Goal: Find contact information: Find contact information

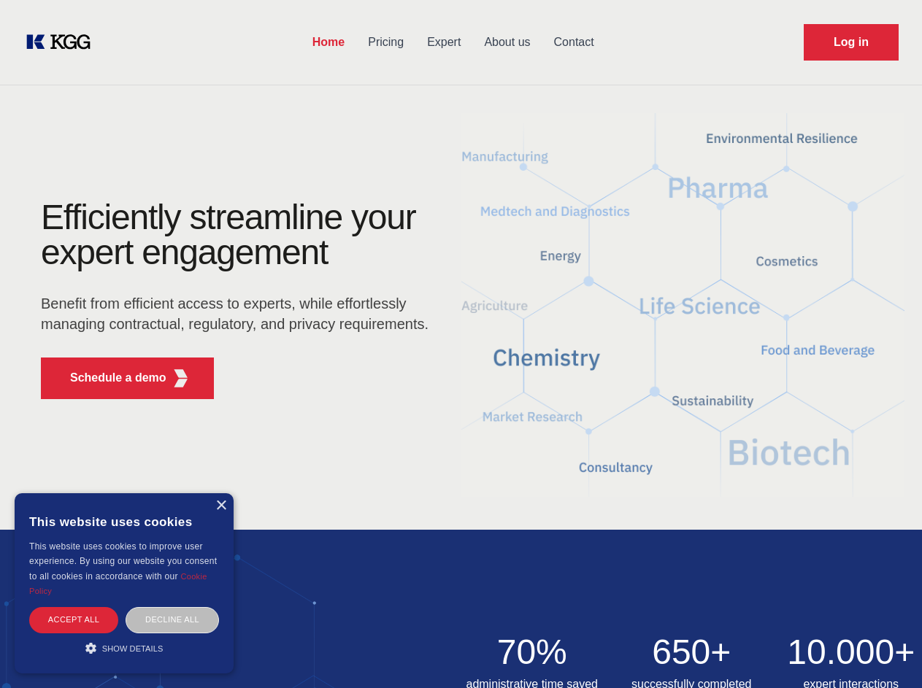
click at [461, 344] on div "Efficiently streamline your expert engagement Benefit from efficient access to …" at bounding box center [240, 305] width 444 height 211
click at [109, 378] on p "Schedule a demo" at bounding box center [118, 378] width 96 height 18
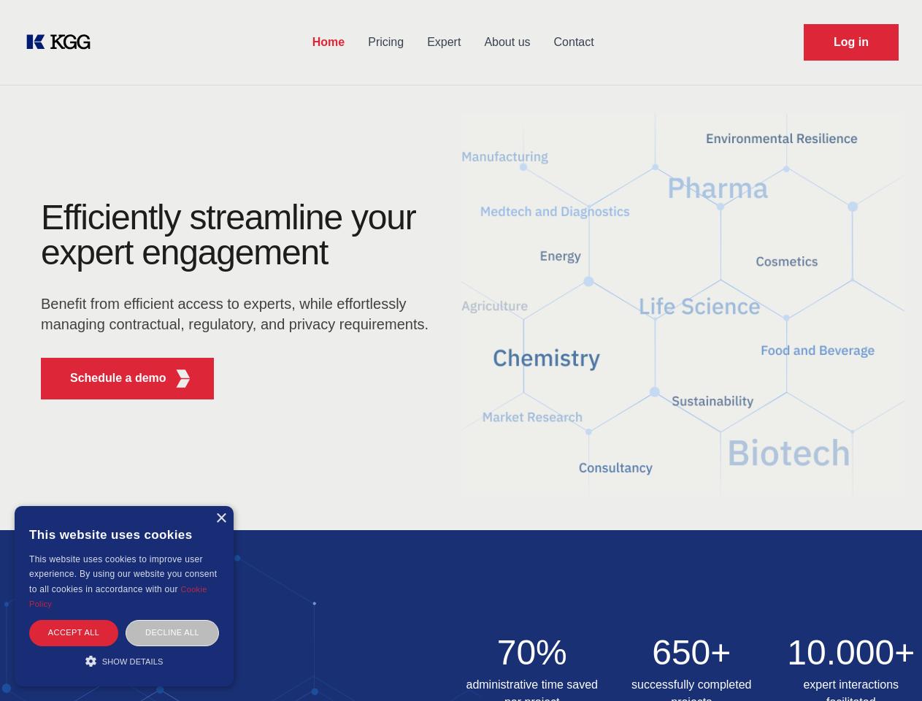
click at [220, 506] on div "× This website uses cookies This website uses cookies to improve user experienc…" at bounding box center [124, 596] width 219 height 180
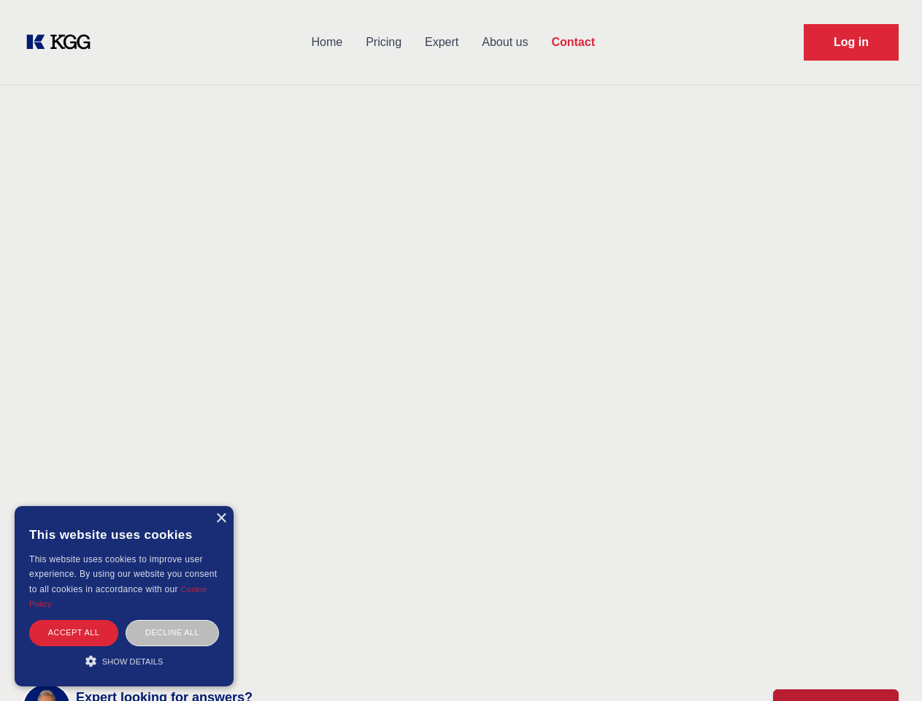
click at [74, 620] on div "Accept all" at bounding box center [73, 633] width 89 height 26
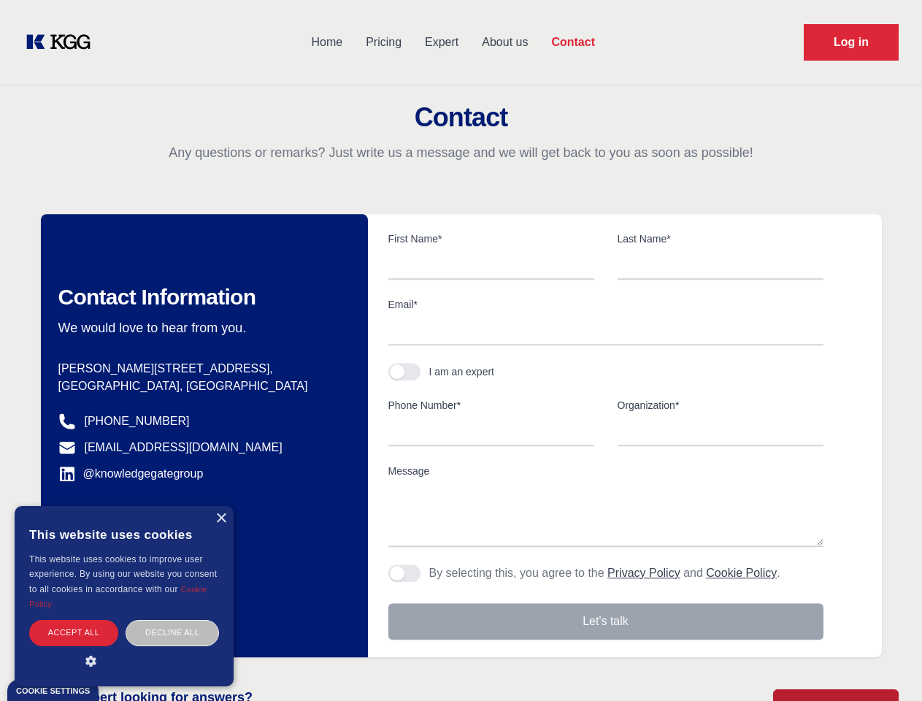
click at [172, 620] on div "Decline all" at bounding box center [172, 633] width 93 height 26
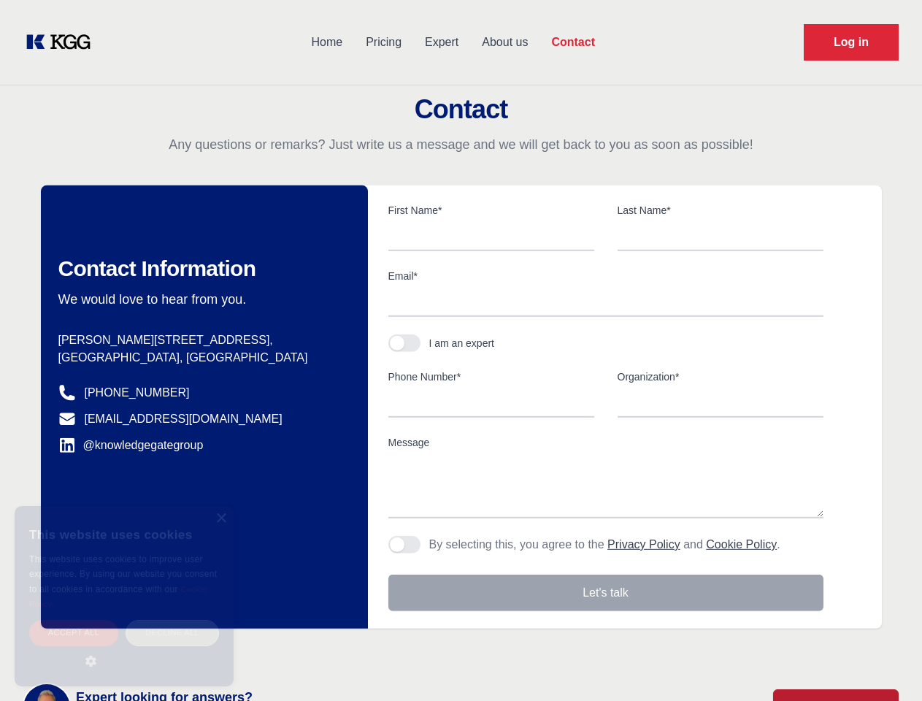
click at [124, 648] on main "Contact Any questions or remarks? Just write us a message and we will get back …" at bounding box center [461, 380] width 922 height 760
